Goal: Task Accomplishment & Management: Manage account settings

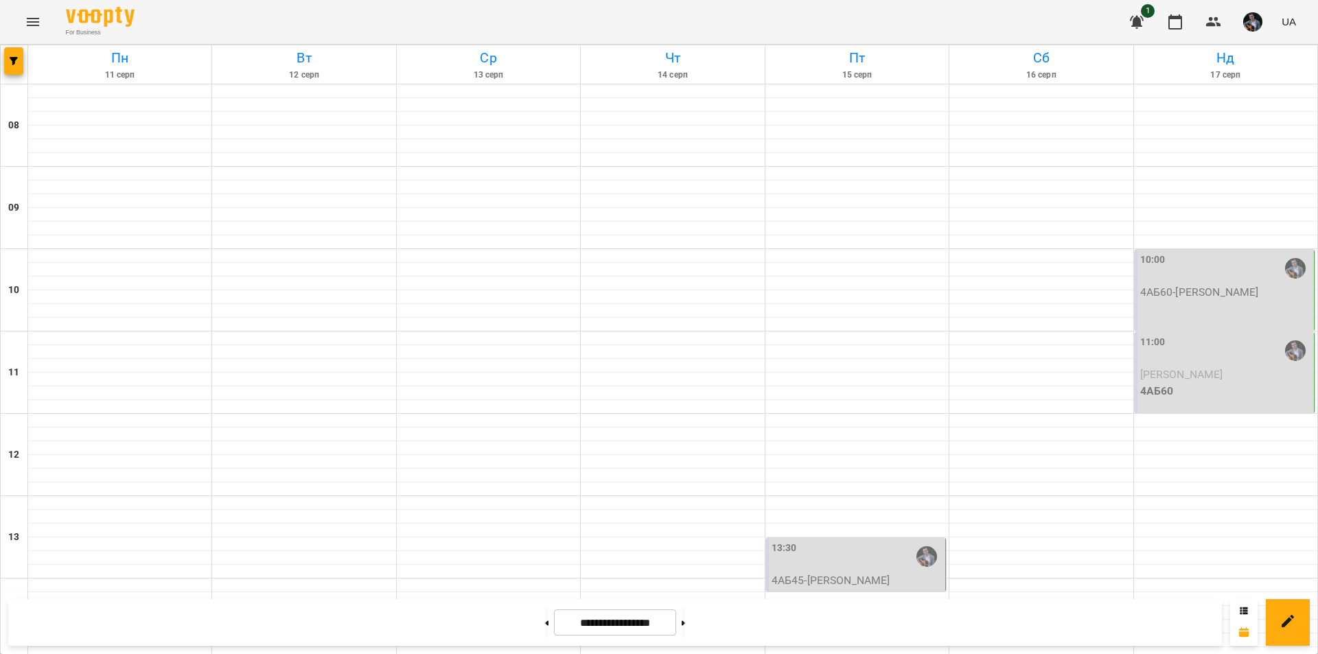
scroll to position [412, 0]
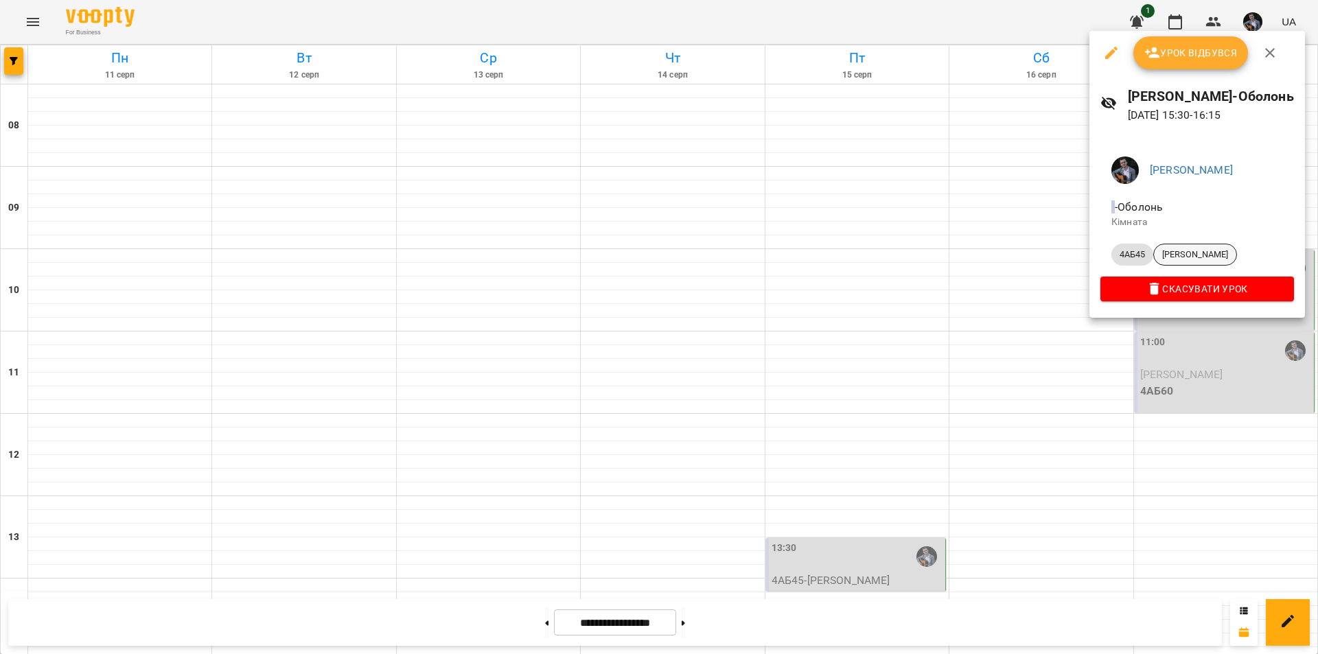
click at [1193, 254] on span "[PERSON_NAME]" at bounding box center [1195, 254] width 82 height 12
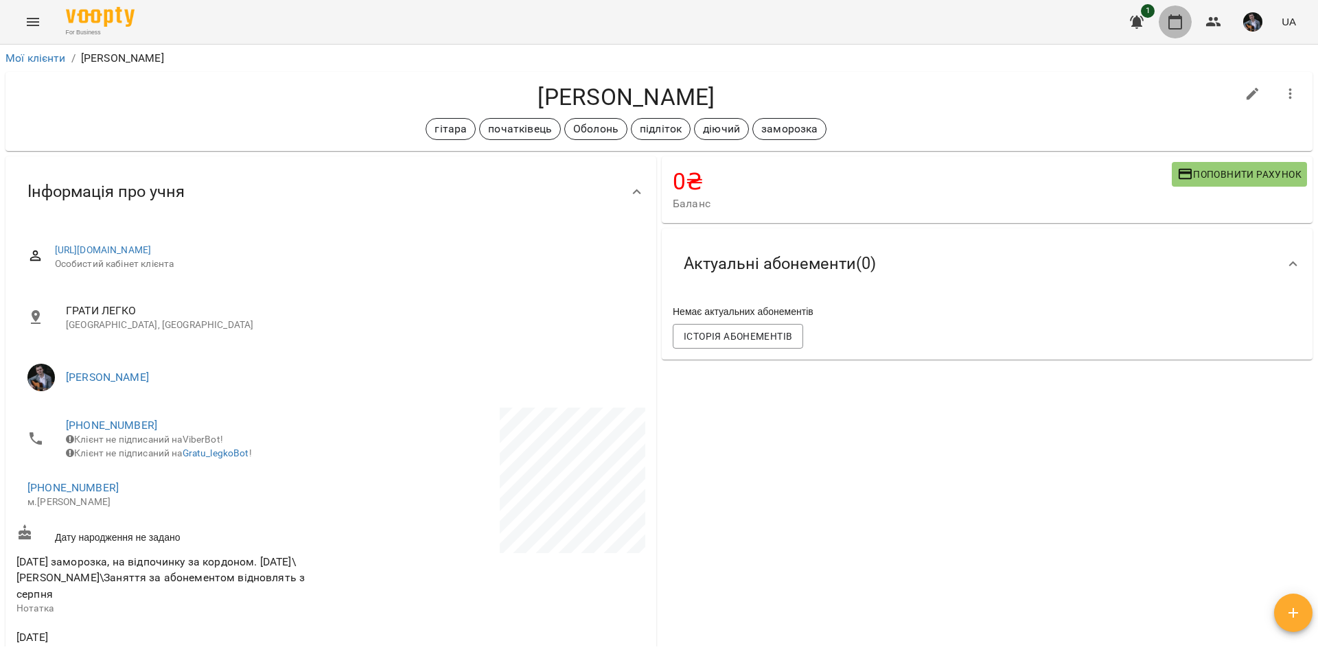
click at [1172, 26] on icon "button" at bounding box center [1175, 22] width 16 height 16
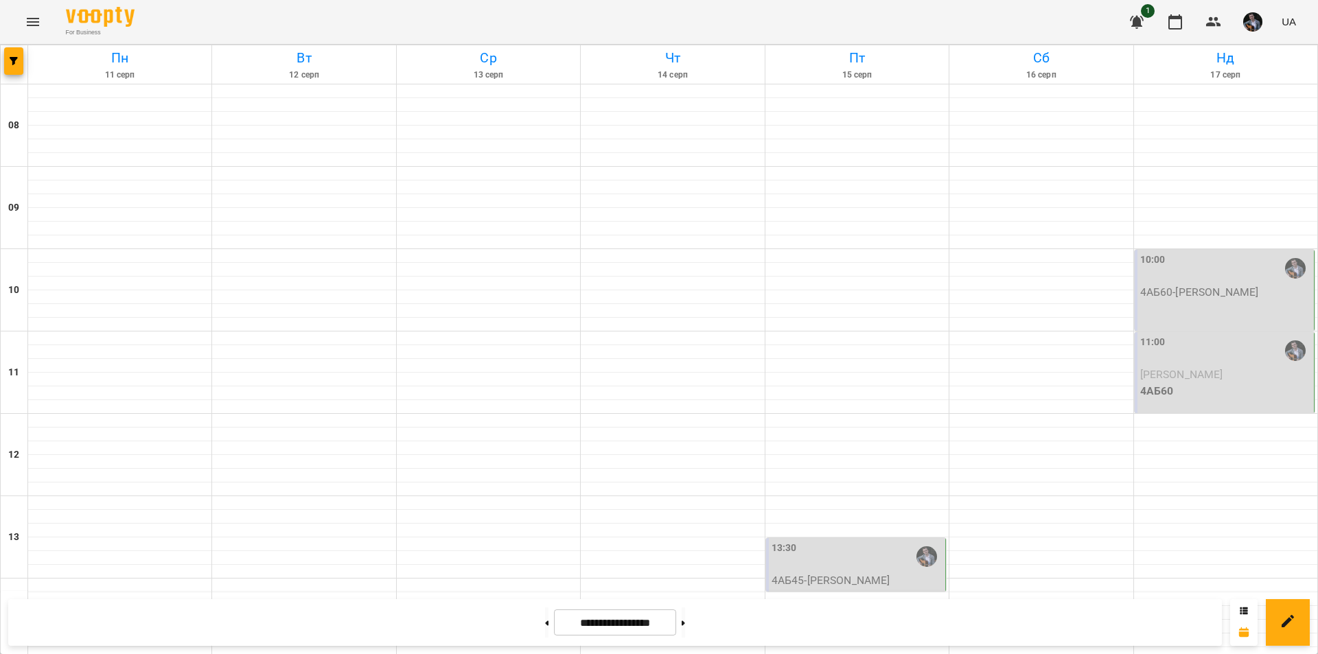
scroll to position [69, 0]
click at [1227, 383] on p "4АБ60" at bounding box center [1225, 391] width 171 height 16
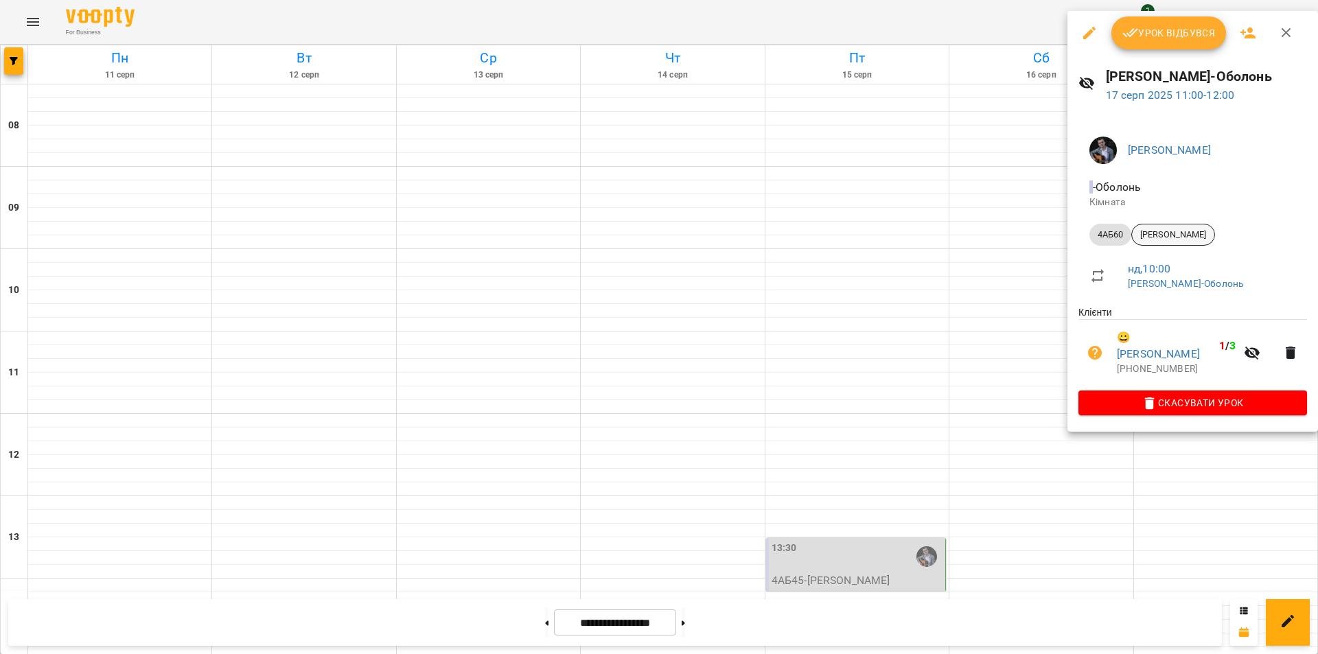
click at [1184, 230] on span "[PERSON_NAME]" at bounding box center [1173, 235] width 82 height 12
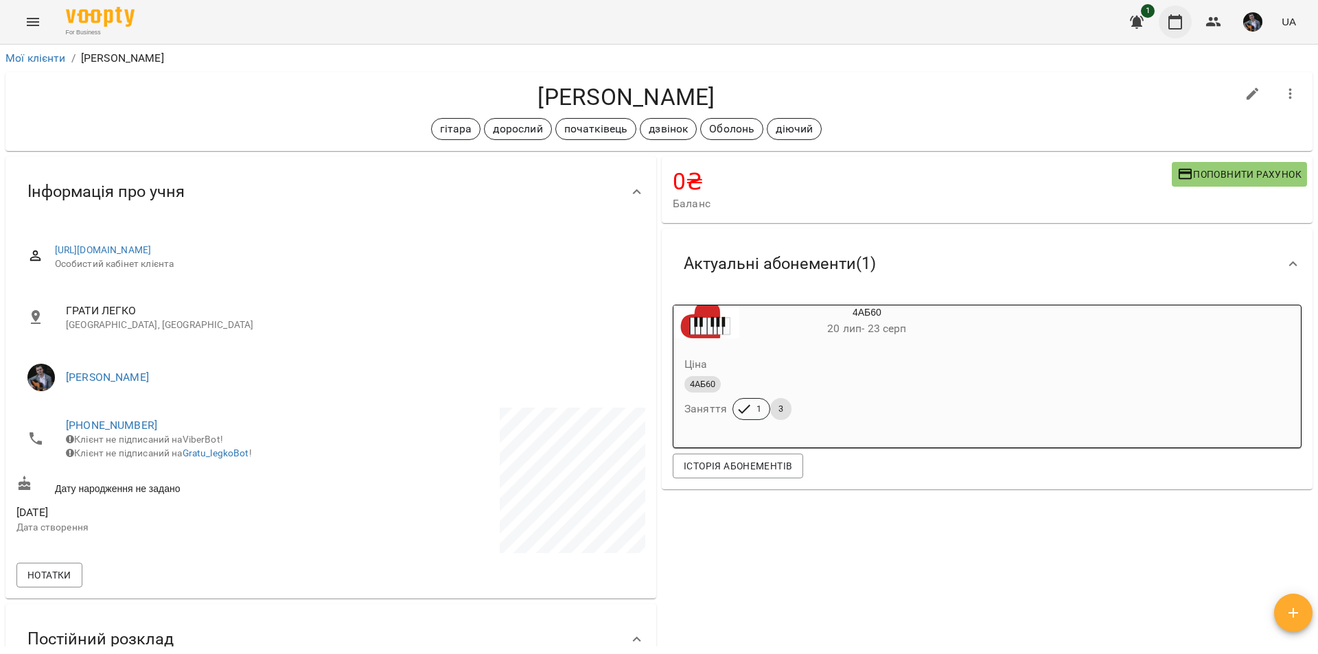
click at [1165, 21] on button "button" at bounding box center [1174, 21] width 33 height 33
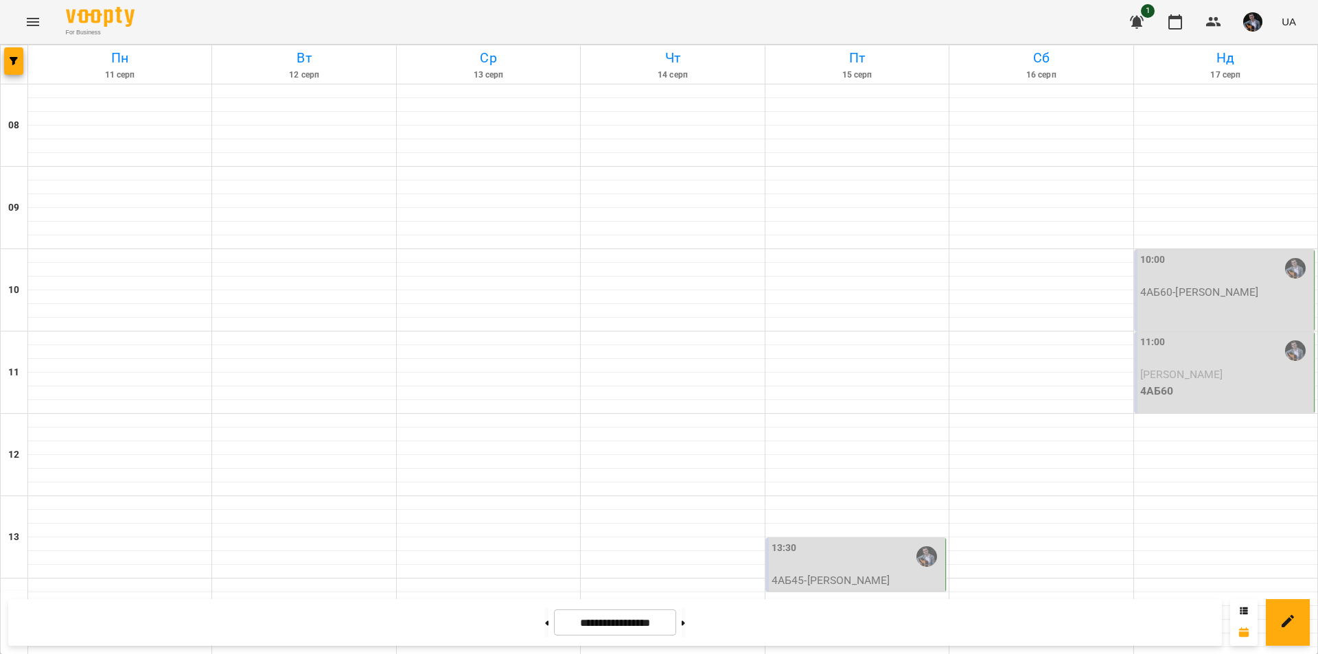
scroll to position [563, 0]
click at [685, 616] on button at bounding box center [682, 622] width 3 height 30
type input "**********"
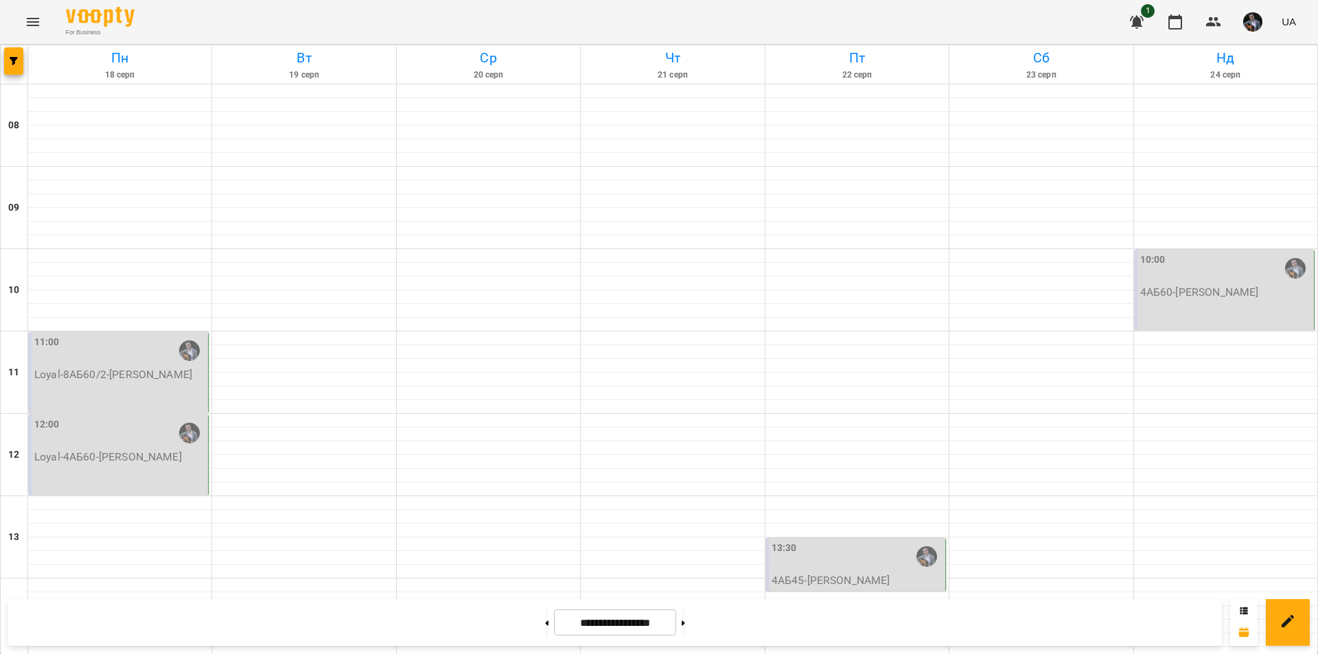
scroll to position [480, 0]
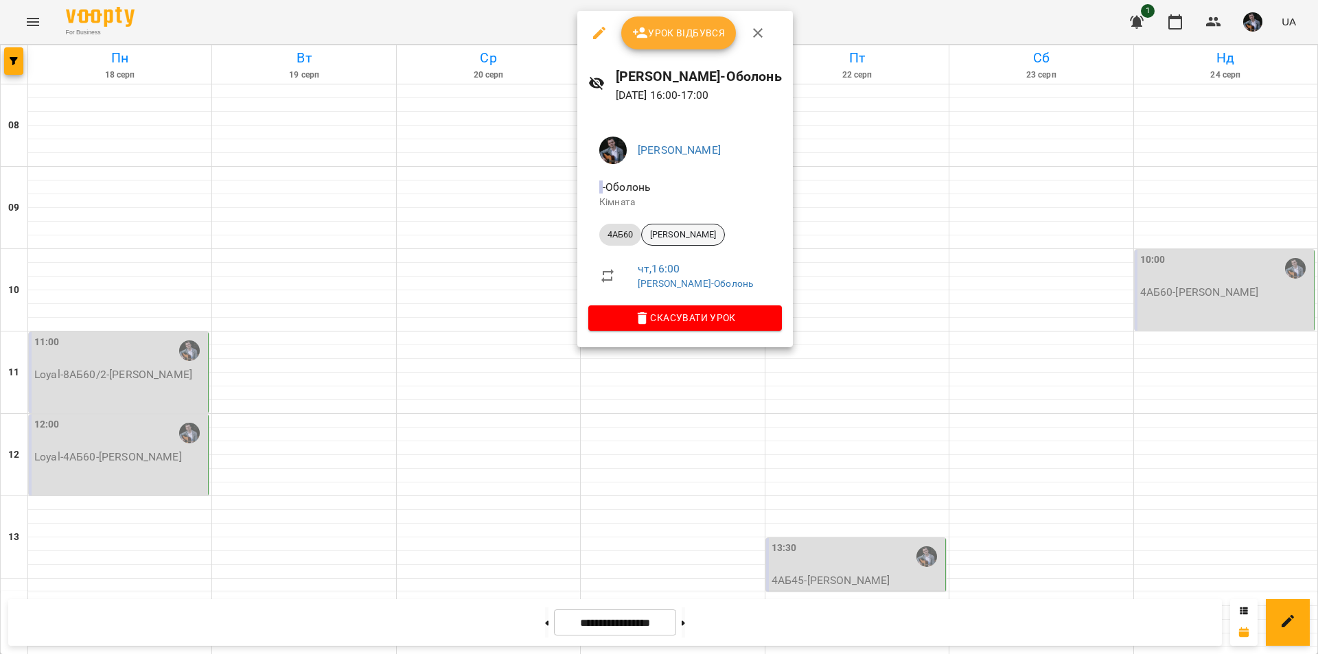
click at [691, 237] on span "[PERSON_NAME]" at bounding box center [683, 235] width 82 height 12
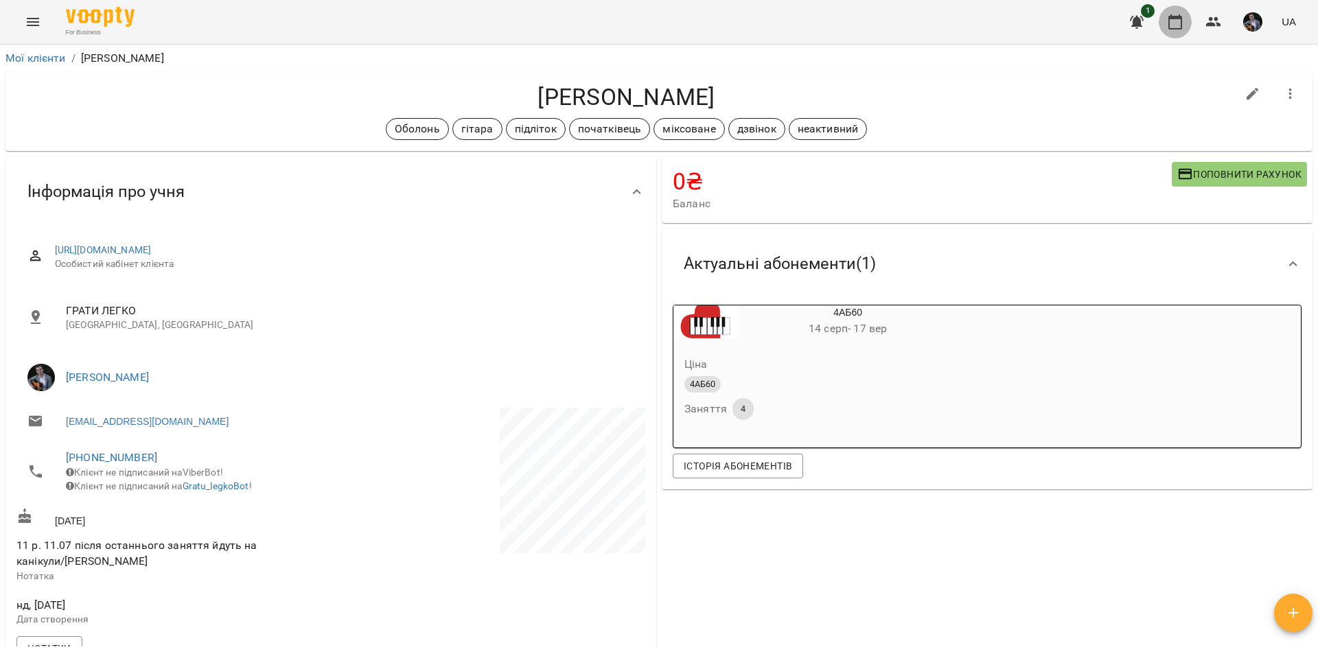
click at [1180, 21] on icon "button" at bounding box center [1175, 22] width 16 height 16
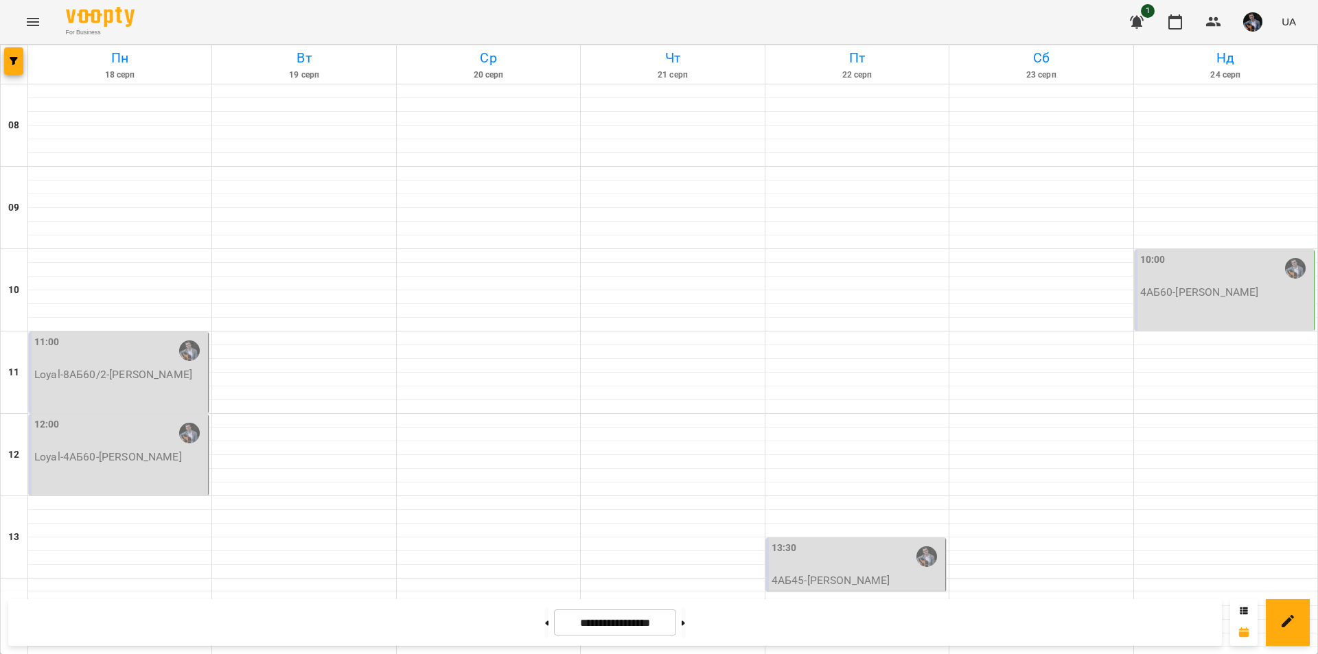
scroll to position [563, 0]
click at [685, 625] on button at bounding box center [682, 622] width 3 height 30
click at [545, 622] on button at bounding box center [546, 622] width 3 height 30
click at [545, 624] on button at bounding box center [546, 622] width 3 height 30
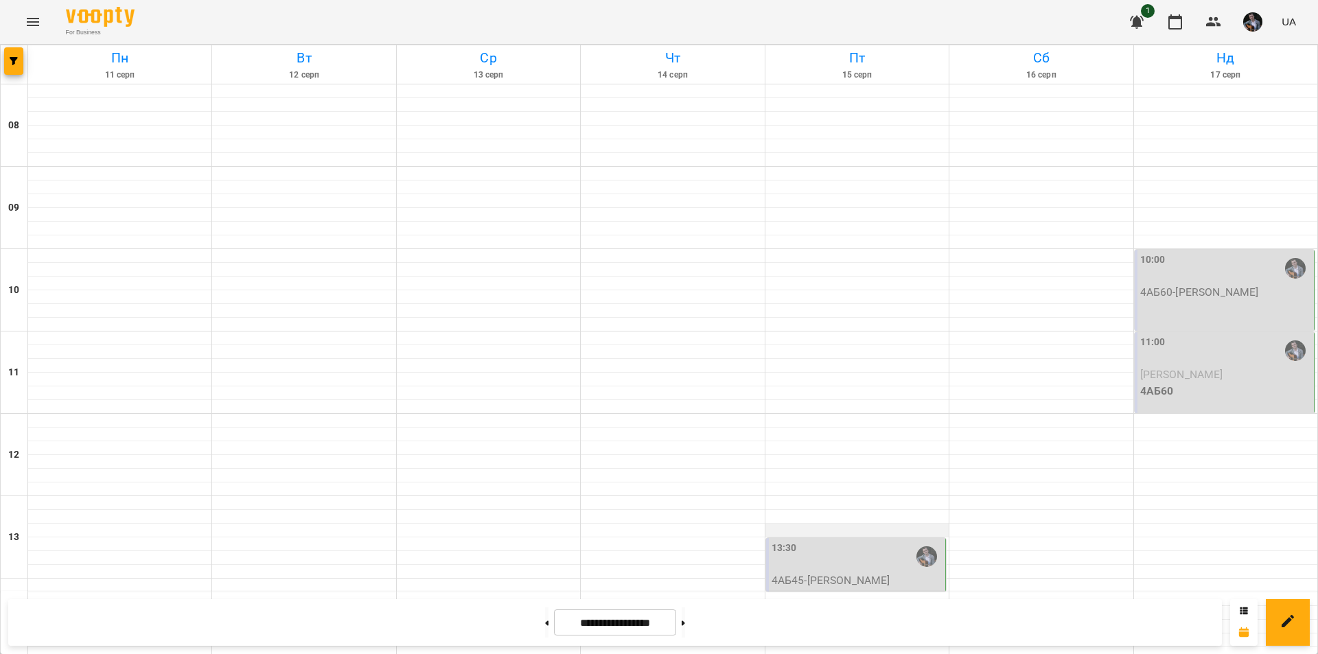
scroll to position [563, 0]
click at [685, 626] on button at bounding box center [682, 622] width 3 height 30
type input "**********"
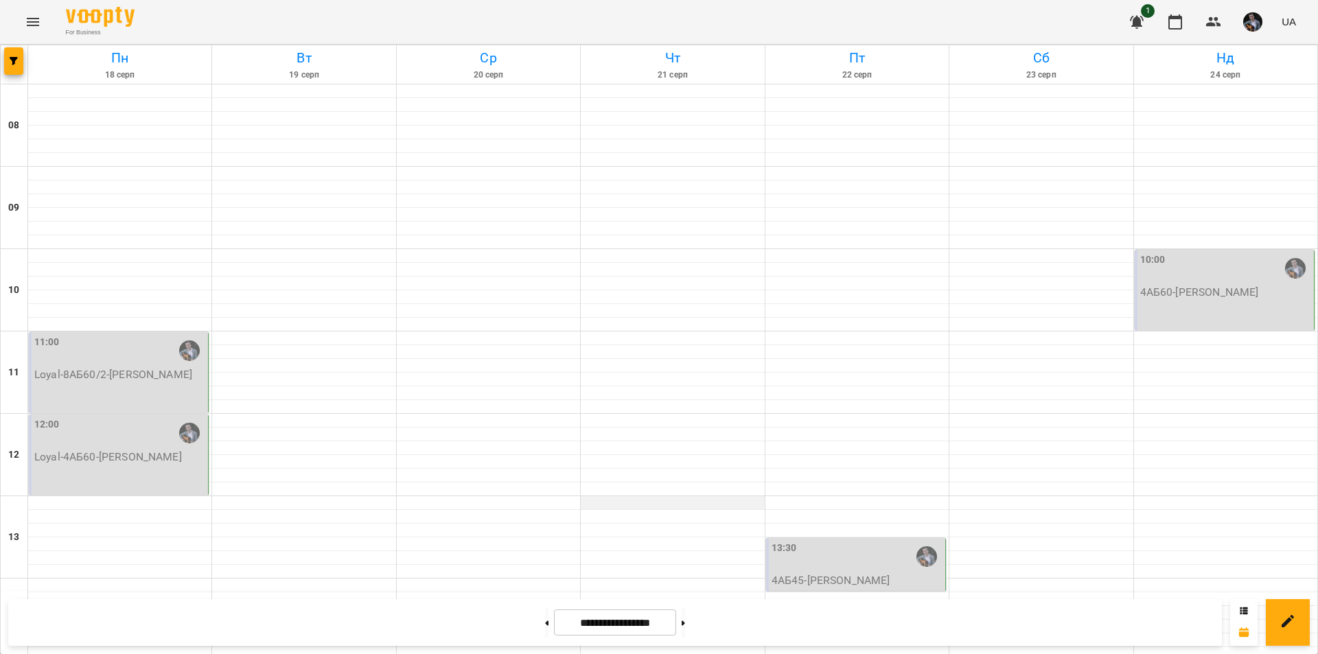
scroll to position [0, 0]
click at [1133, 19] on icon "button" at bounding box center [1136, 22] width 16 height 16
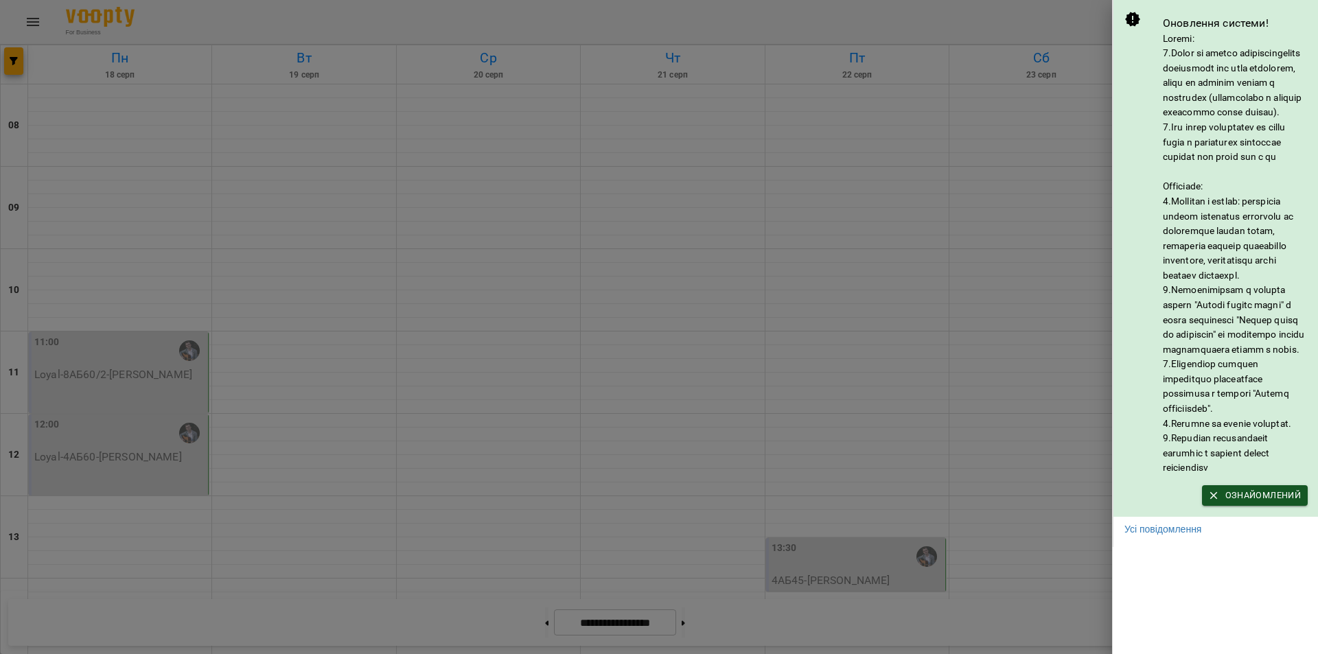
click at [1027, 237] on div at bounding box center [659, 327] width 1318 height 654
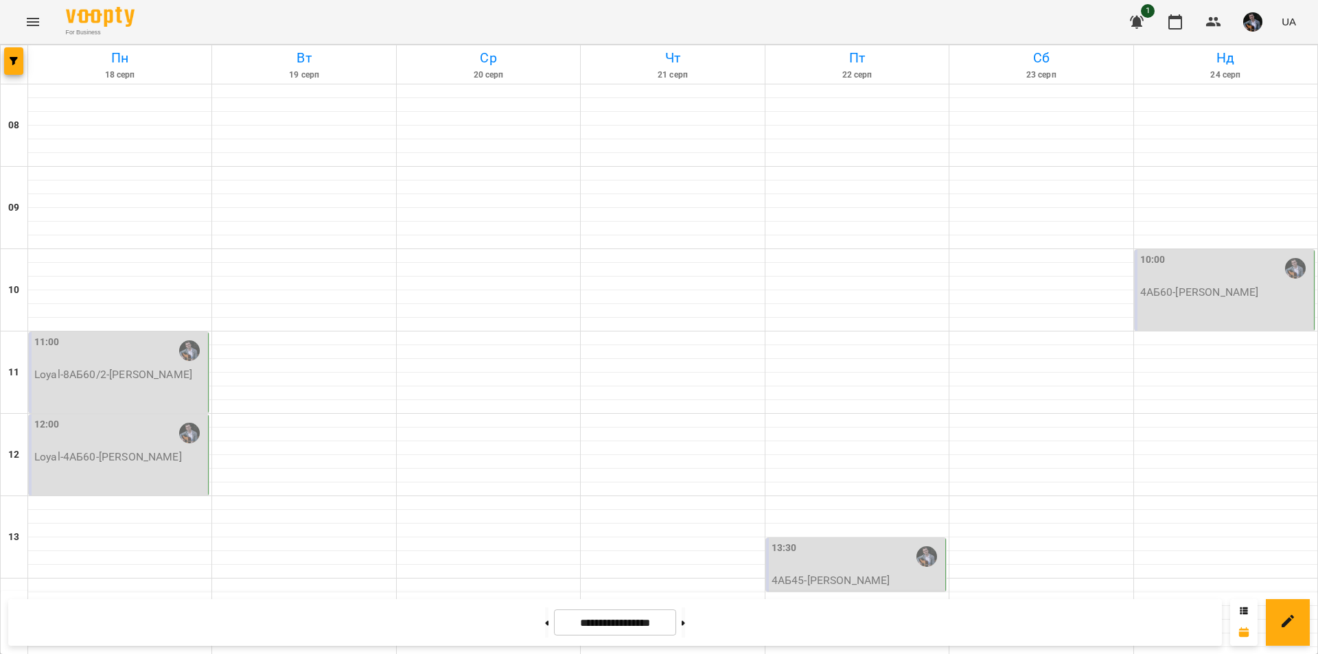
scroll to position [563, 0]
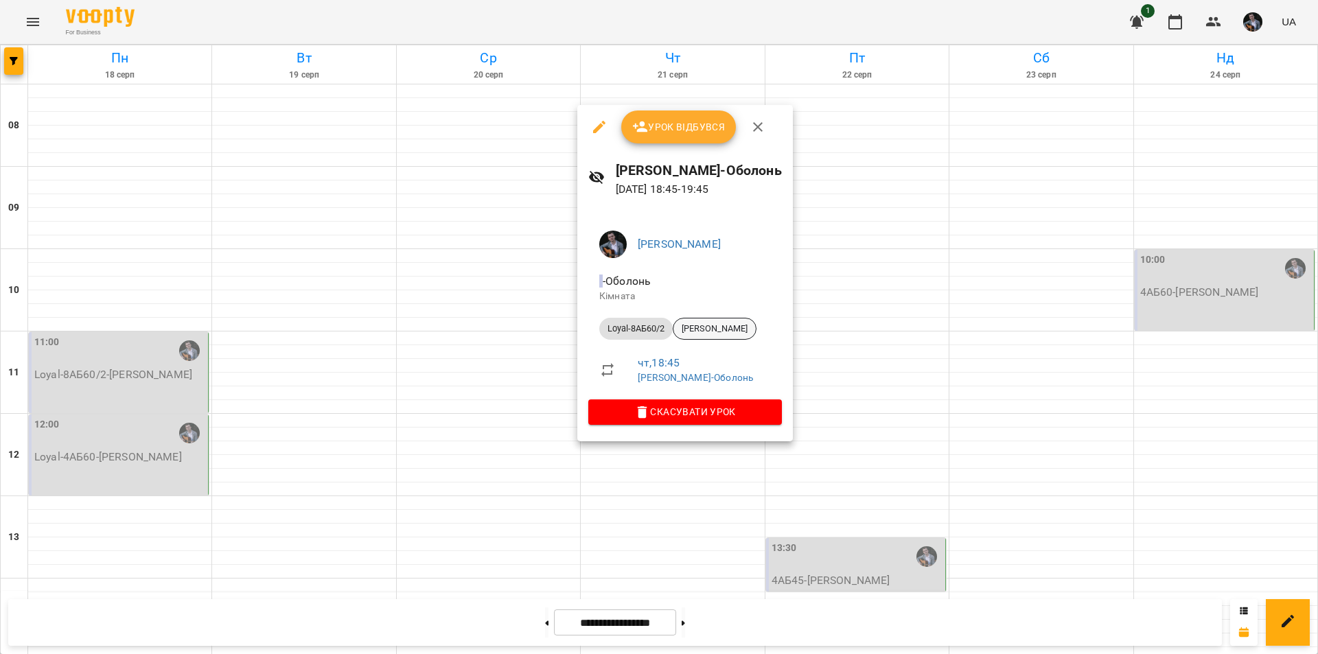
click at [733, 334] on span "[PERSON_NAME]" at bounding box center [714, 329] width 82 height 12
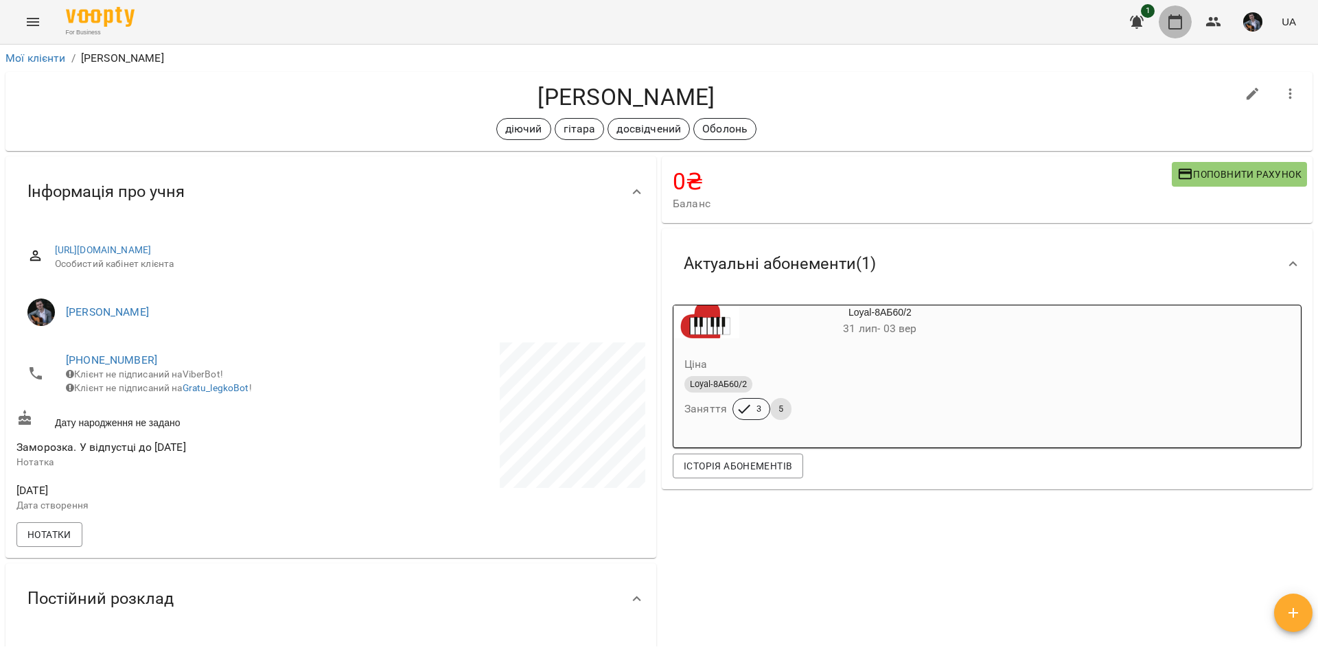
click at [1182, 25] on icon "button" at bounding box center [1175, 21] width 14 height 15
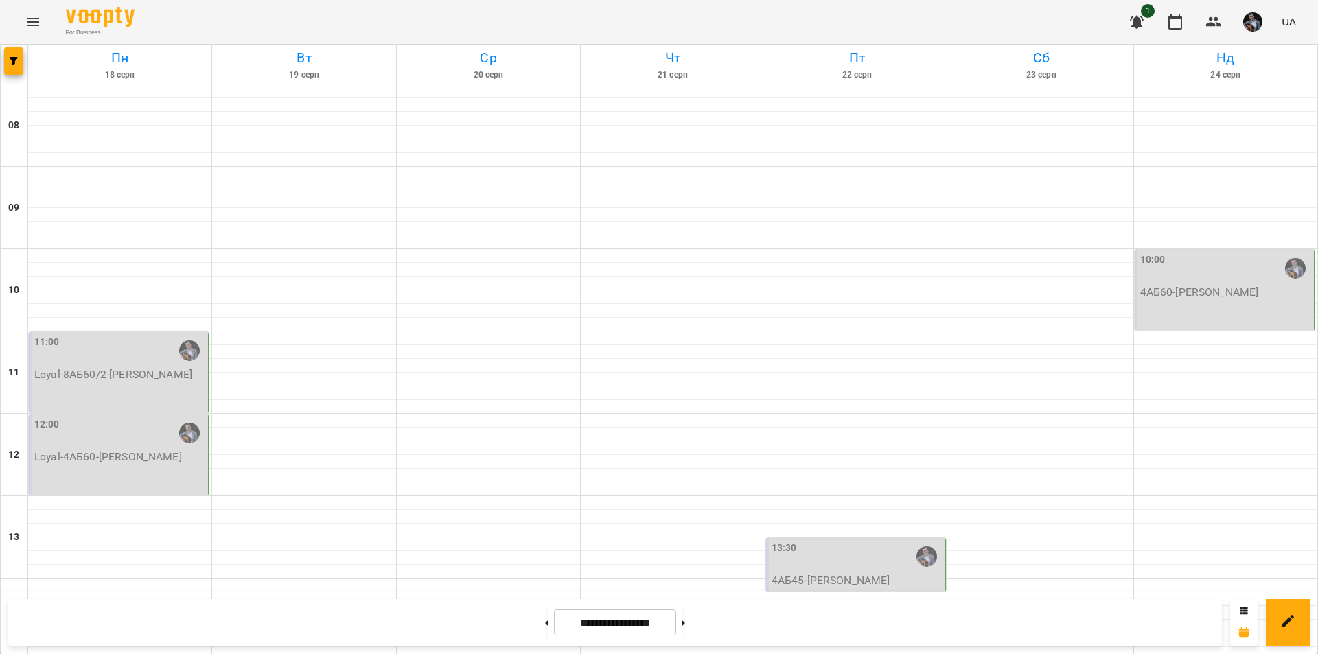
scroll to position [563, 0]
